Goal: Check status: Check status

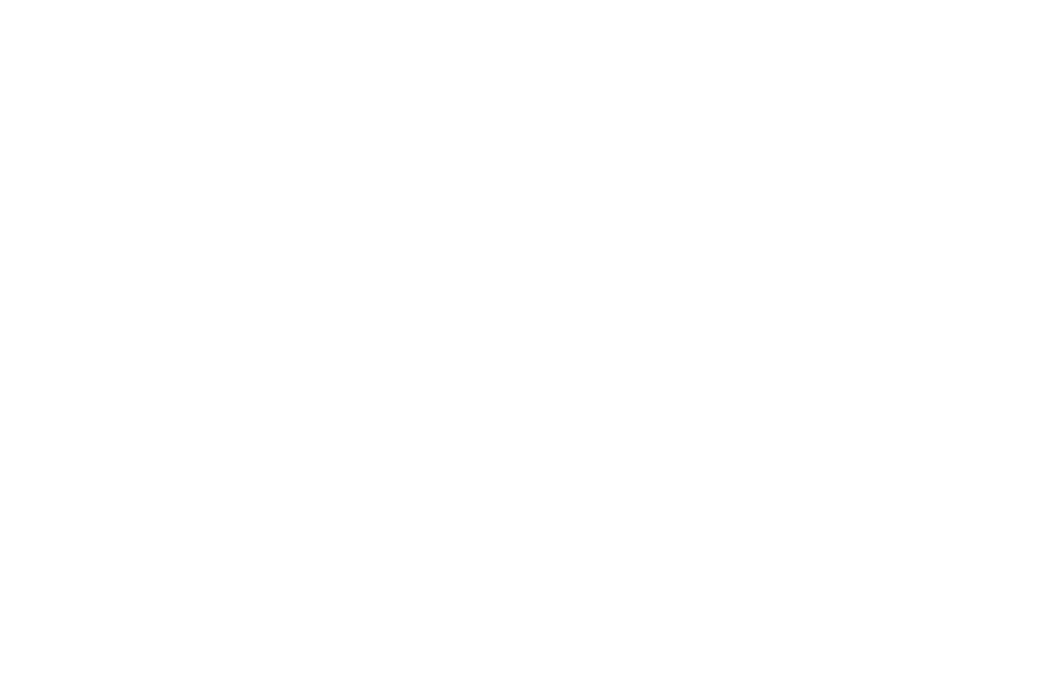
drag, startPoint x: 451, startPoint y: 2, endPoint x: 661, endPoint y: 353, distance: 409.6
click at [661, 353] on html "Pregunta a Parrot AI Reportes Menú Configuración Personal Inventarios Facturaci…" at bounding box center [519, 346] width 1039 height 693
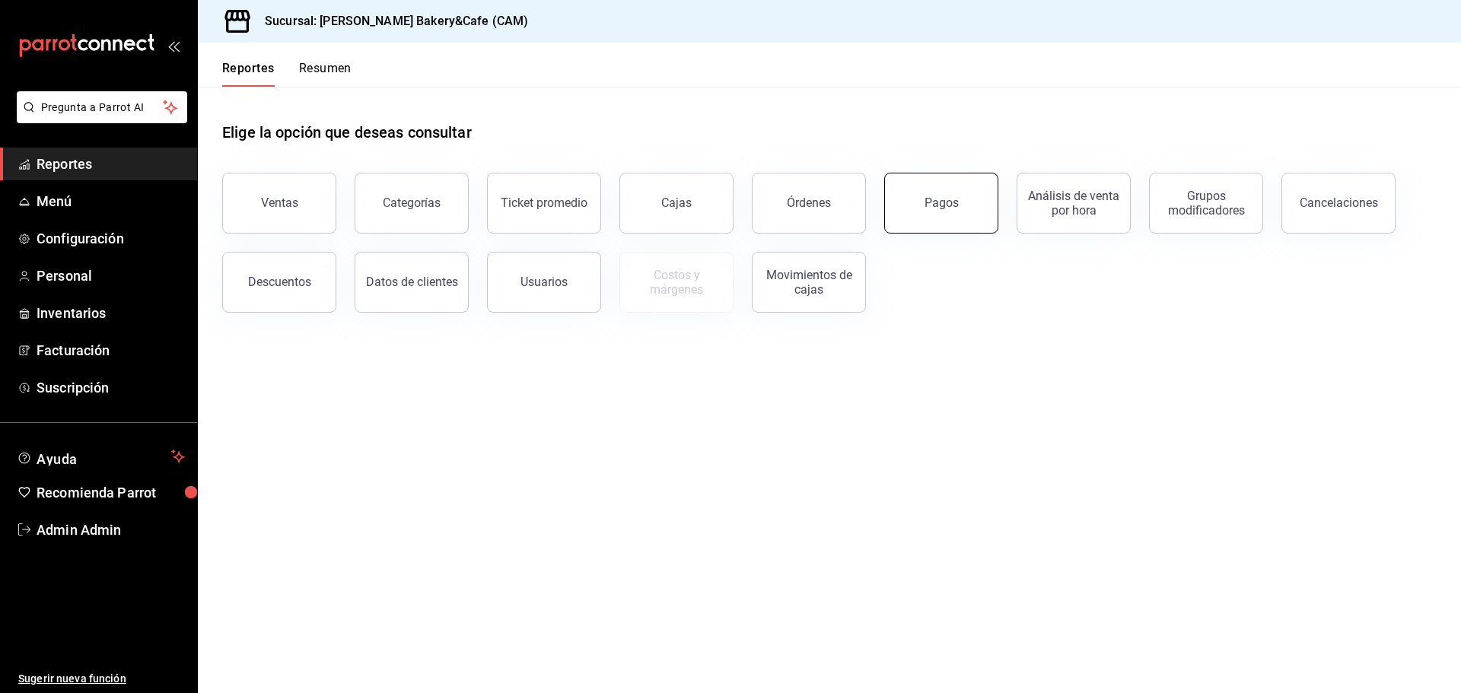
click at [932, 224] on button "Pagos" at bounding box center [941, 203] width 114 height 61
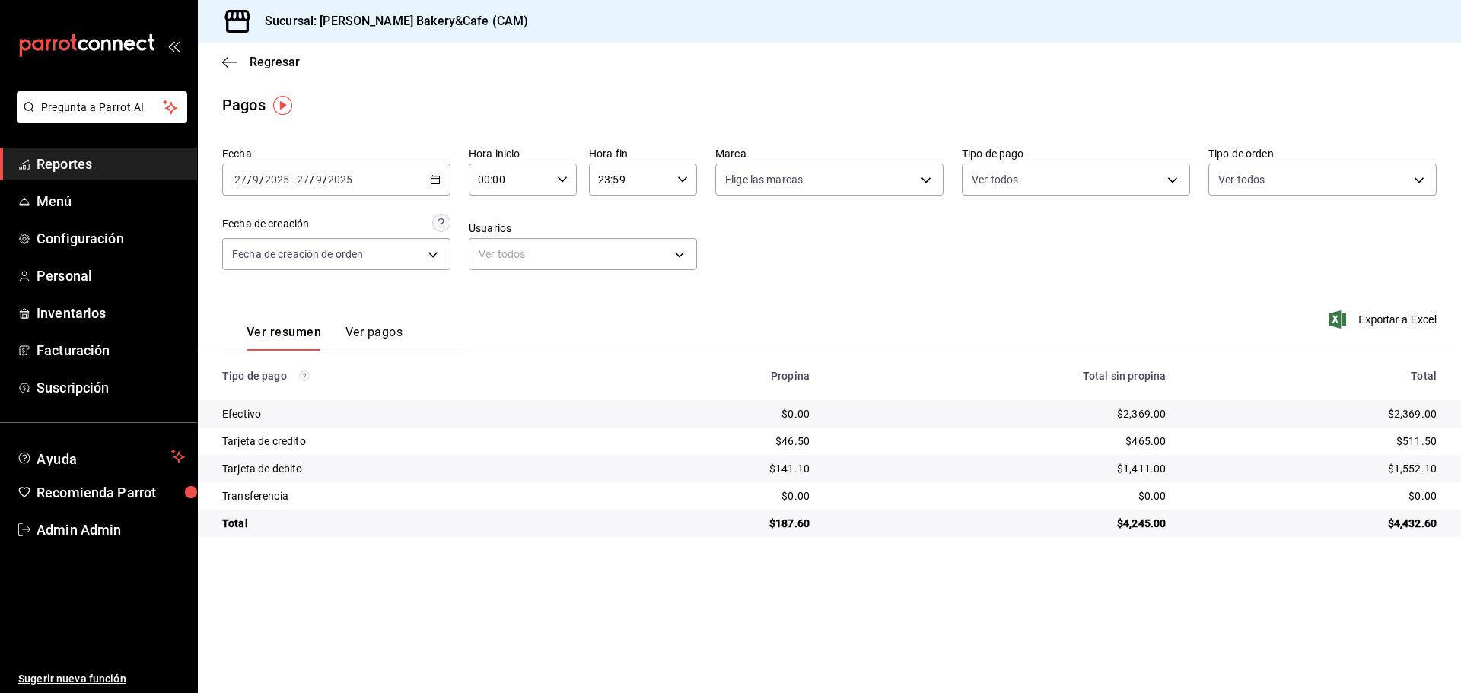
click at [430, 180] on icon "button" at bounding box center [435, 179] width 11 height 11
click at [285, 397] on span "Rango de fechas" at bounding box center [294, 397] width 118 height 16
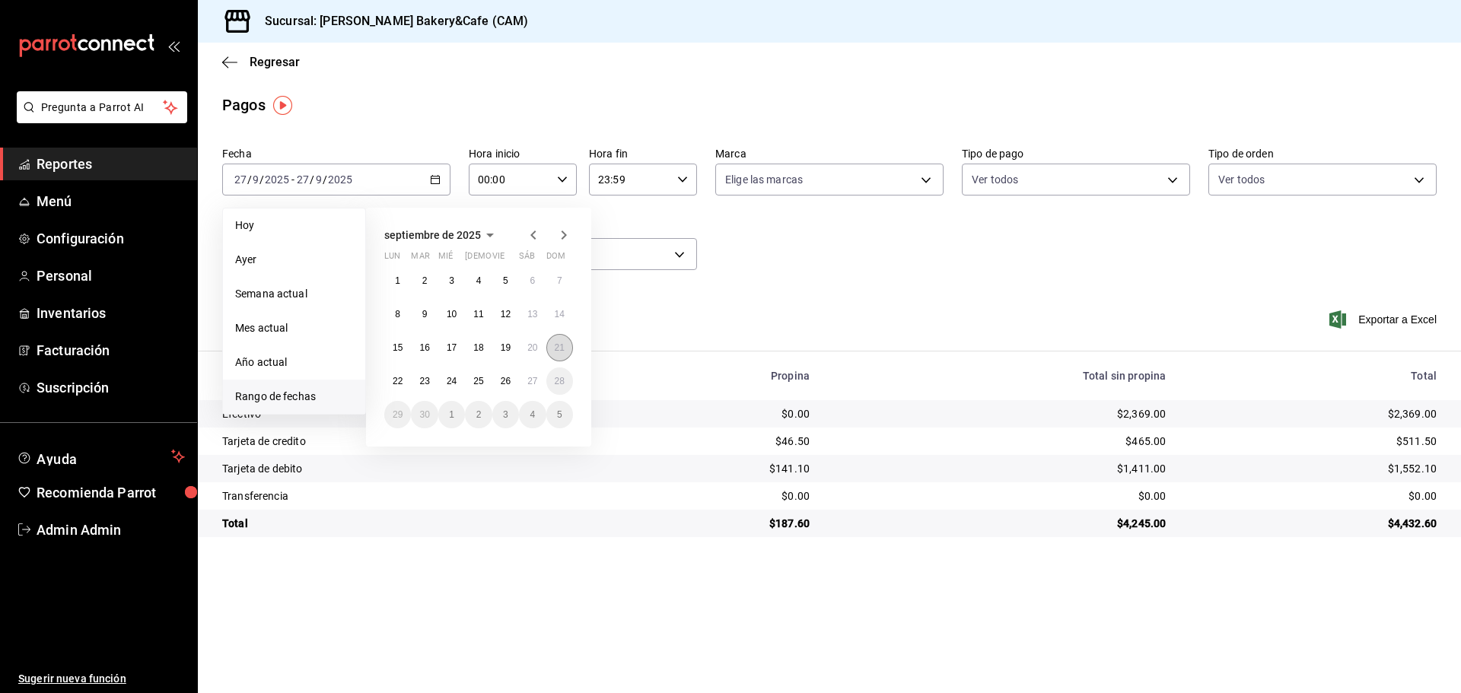
click at [558, 339] on button "21" at bounding box center [559, 347] width 27 height 27
click at [520, 377] on button "27" at bounding box center [532, 381] width 27 height 27
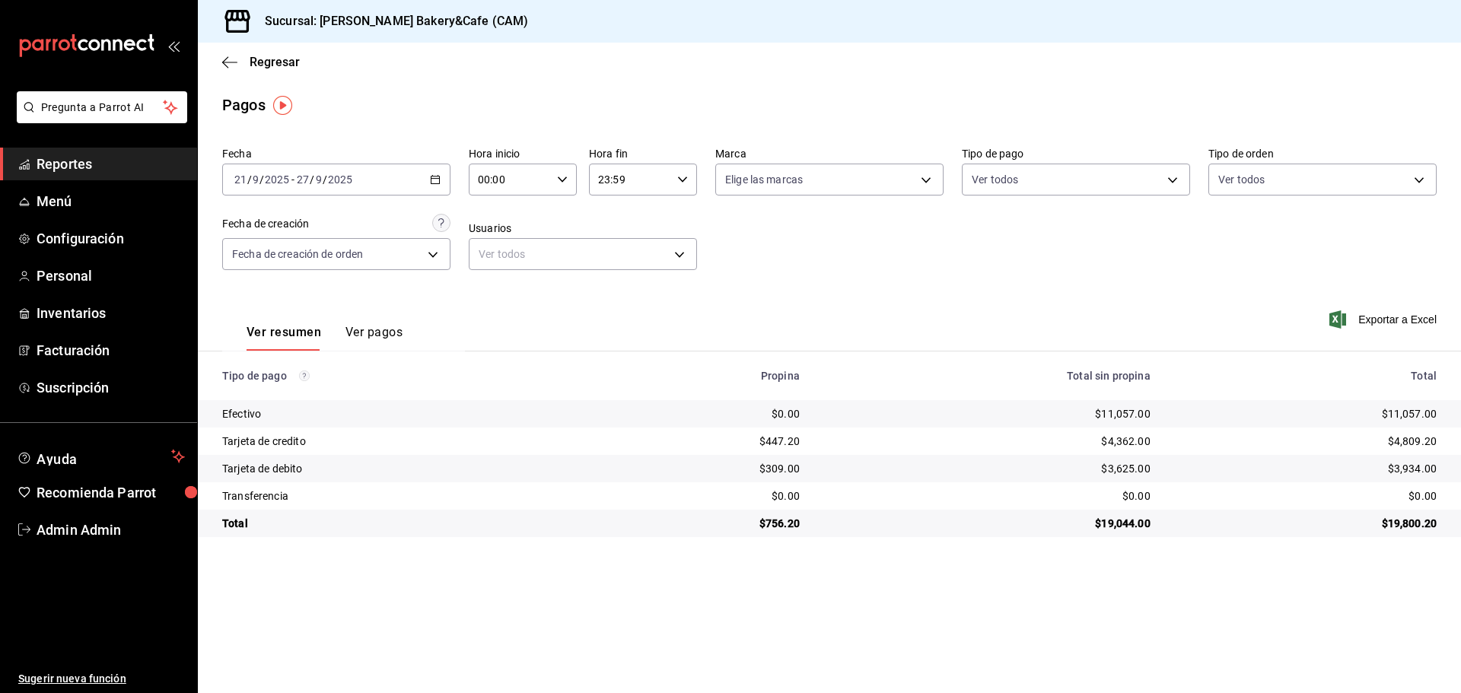
click at [431, 177] on \(Stroke\) "button" at bounding box center [435, 180] width 9 height 8
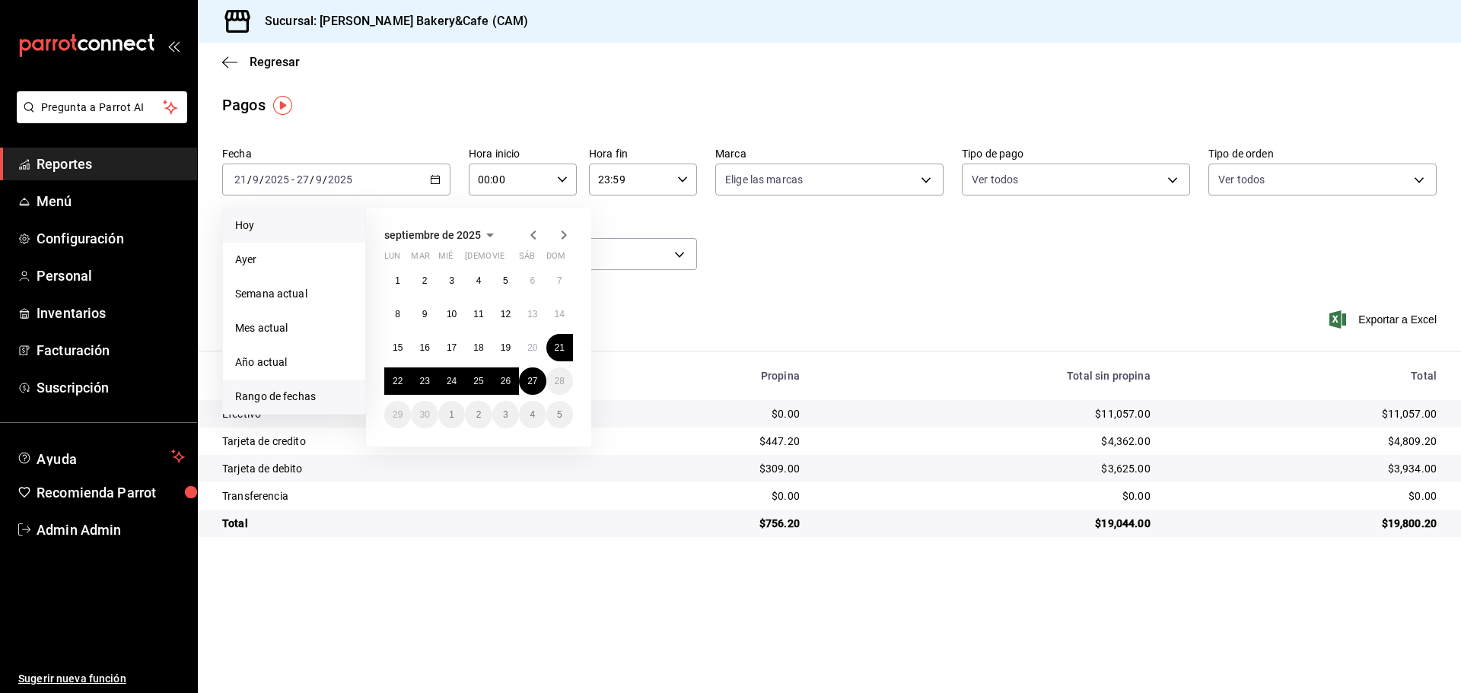
click at [301, 235] on li "Hoy" at bounding box center [294, 226] width 142 height 34
